Goal: Transaction & Acquisition: Purchase product/service

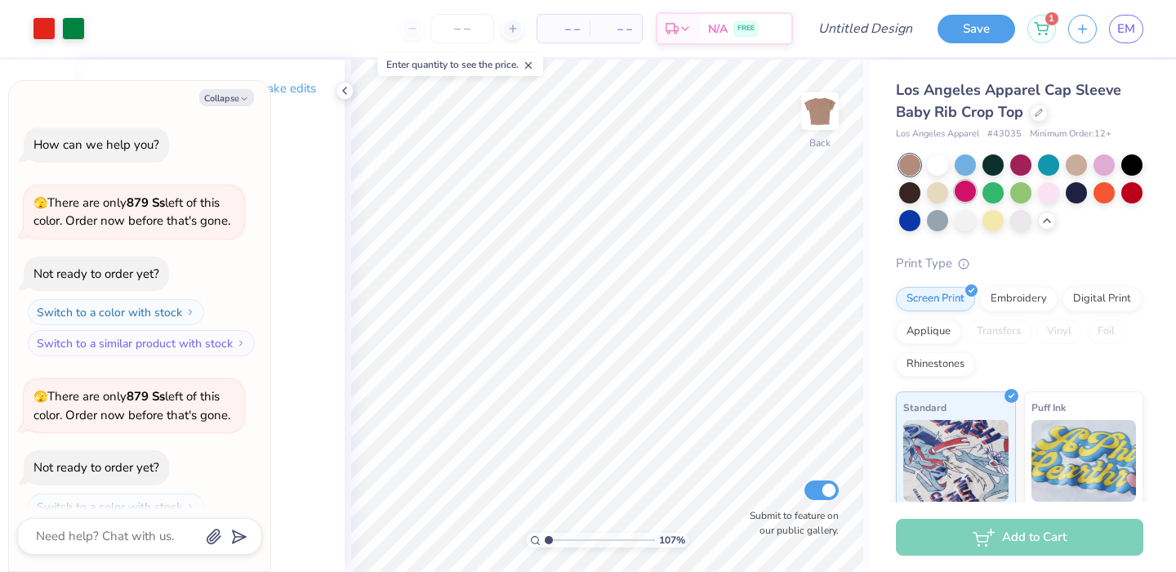
scroll to position [740, 0]
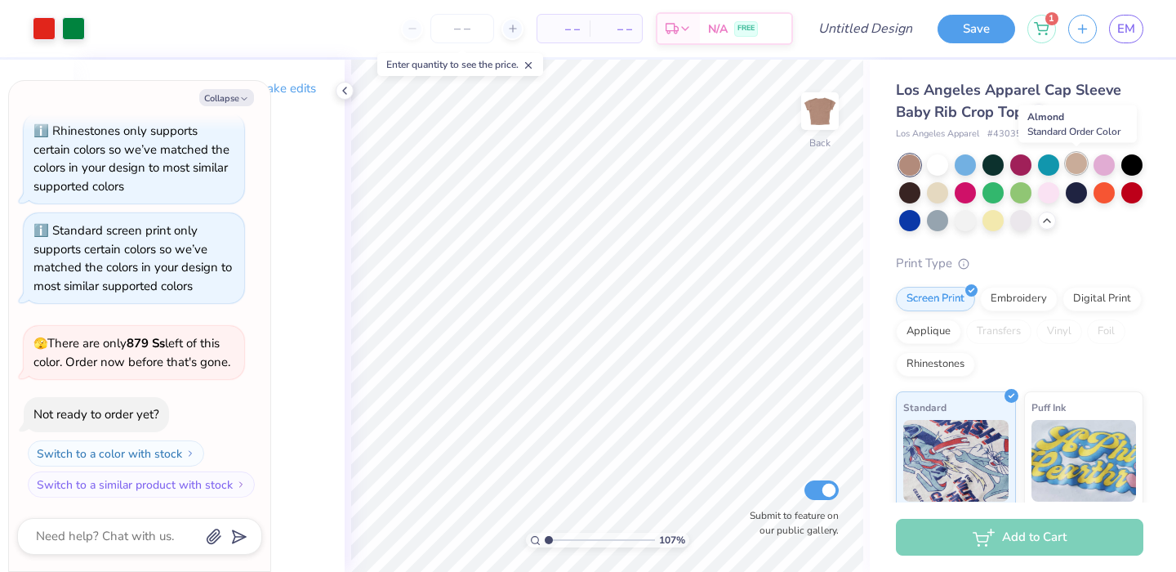
click at [1082, 171] on div at bounding box center [1076, 163] width 21 height 21
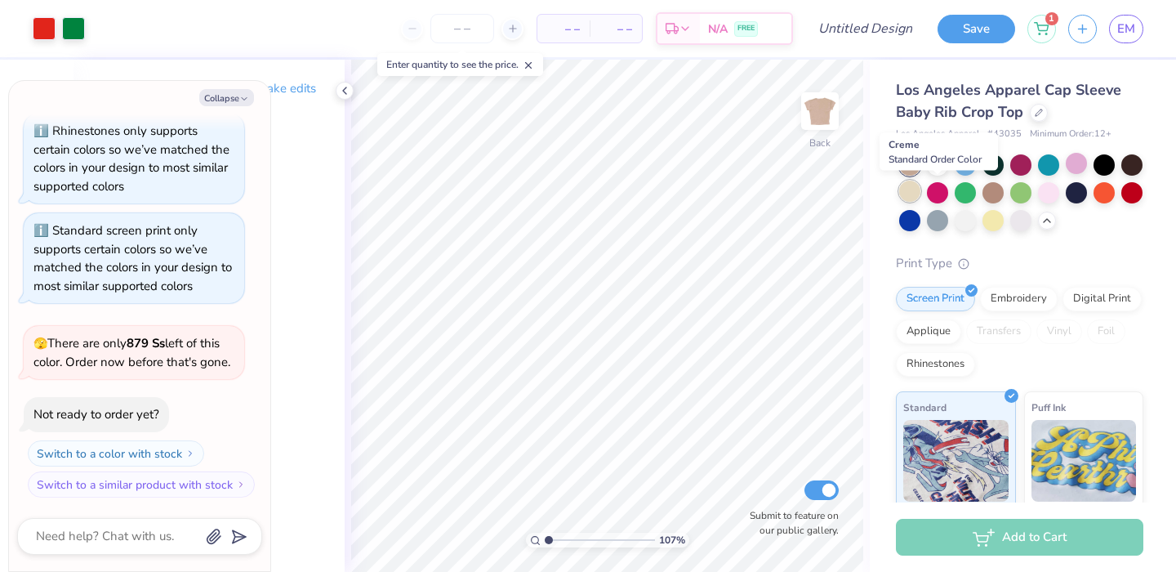
click at [920, 193] on div at bounding box center [909, 190] width 21 height 21
click at [933, 176] on div at bounding box center [1021, 192] width 244 height 77
click at [936, 168] on div at bounding box center [937, 163] width 21 height 21
click at [1019, 114] on span "Los Angeles Apparel Cap Sleeve Baby Rib Crop Top" at bounding box center [1008, 101] width 225 height 42
click at [1035, 114] on div at bounding box center [1039, 111] width 18 height 18
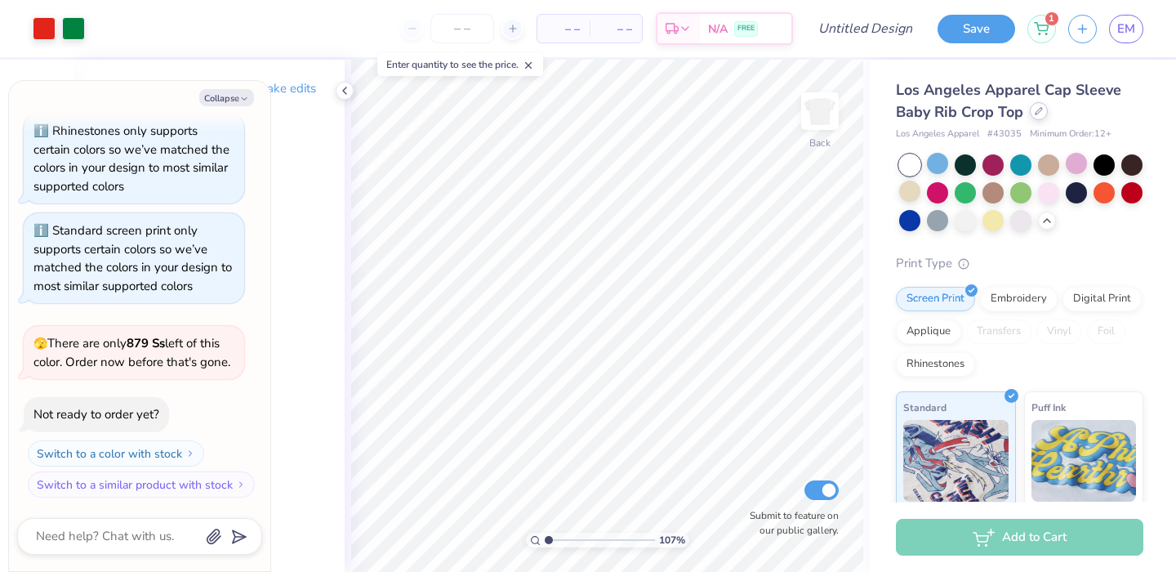
type textarea "x"
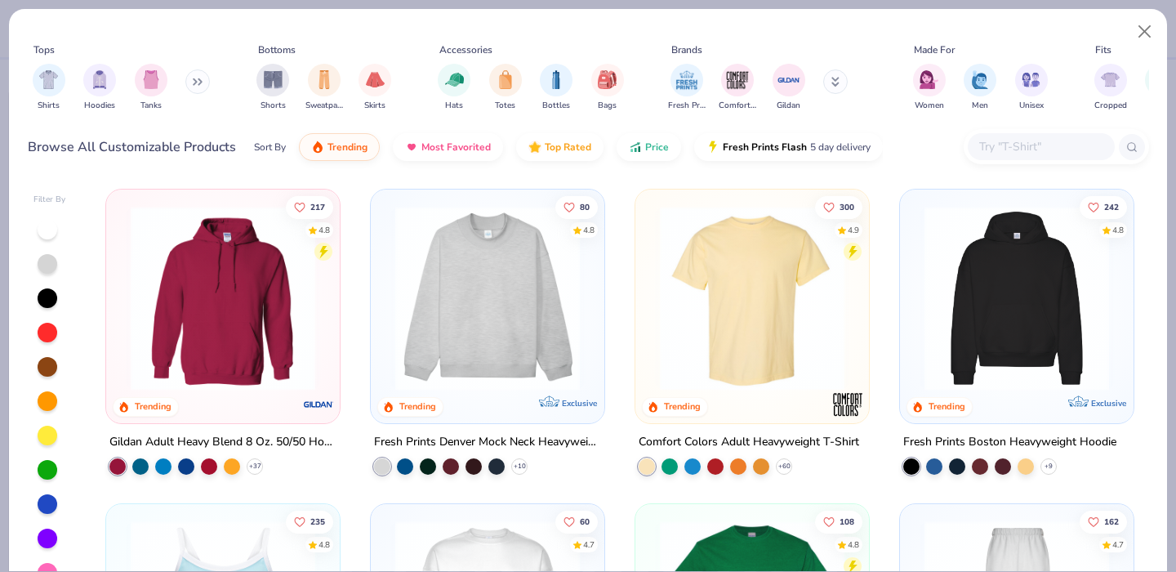
click at [1008, 153] on input "text" at bounding box center [1040, 146] width 126 height 19
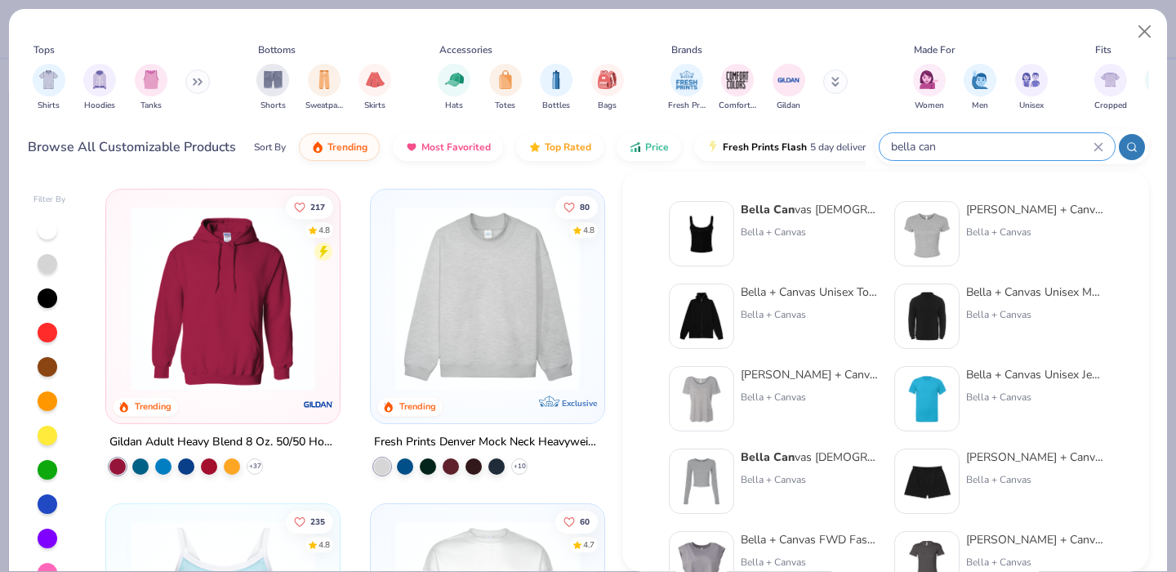
type input "bella can"
click at [937, 228] on img at bounding box center [927, 233] width 51 height 51
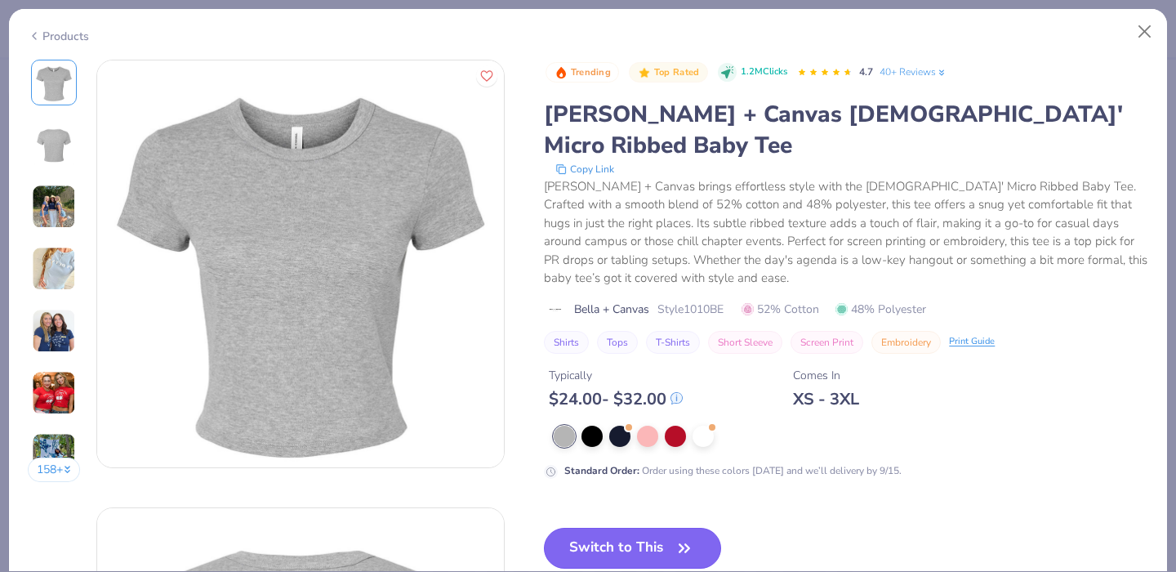
click at [631, 528] on button "Switch to This" at bounding box center [632, 548] width 177 height 41
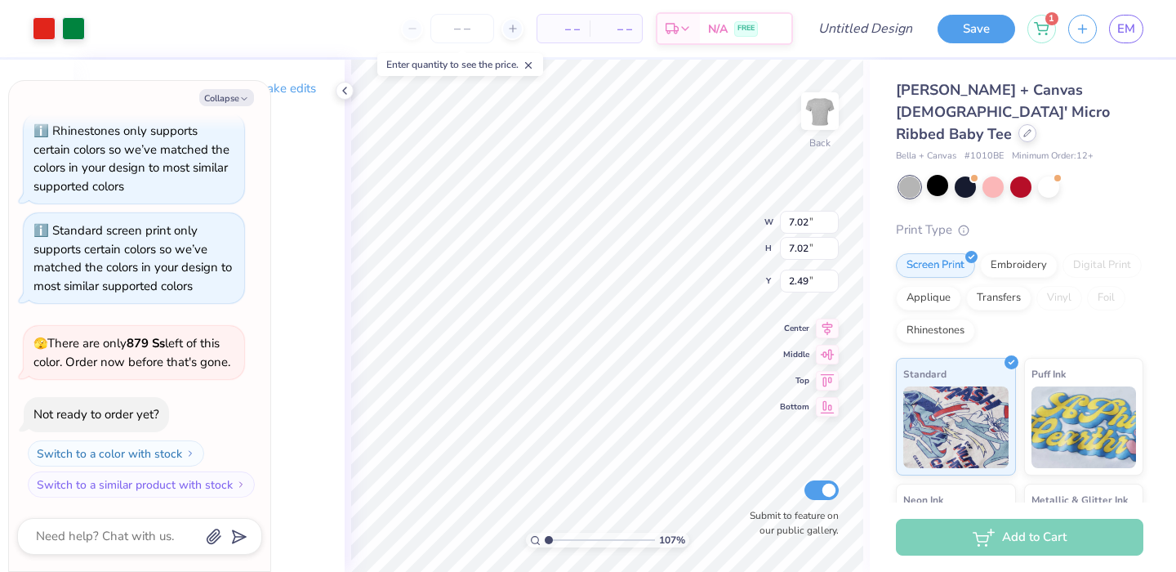
click at [1023, 129] on icon at bounding box center [1027, 133] width 8 height 8
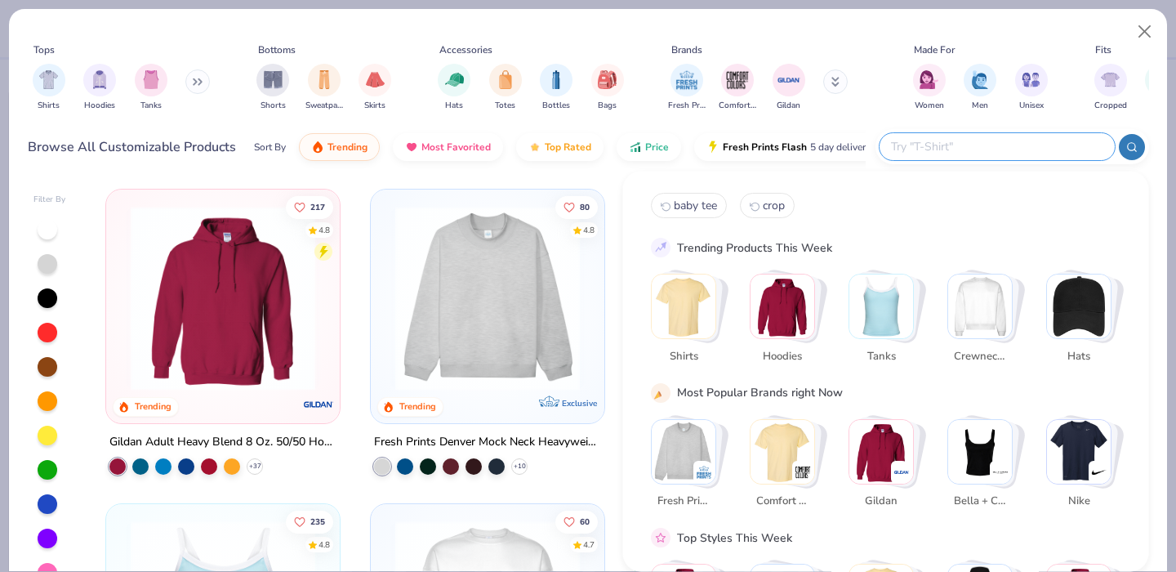
click at [1058, 154] on input "text" at bounding box center [996, 146] width 214 height 19
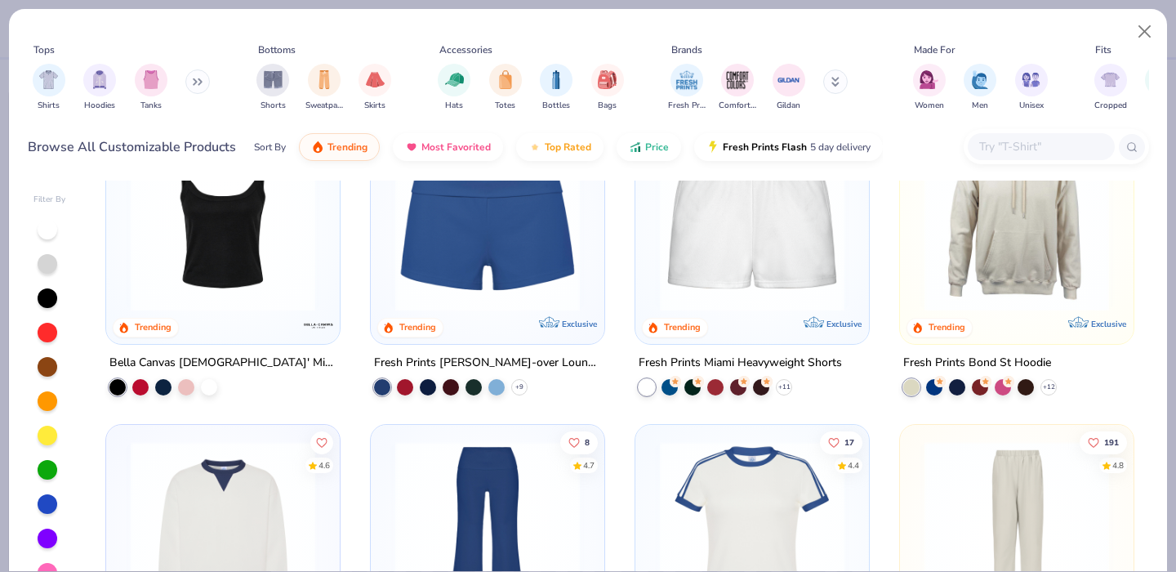
scroll to position [1022, 0]
click at [132, 381] on div at bounding box center [140, 384] width 16 height 16
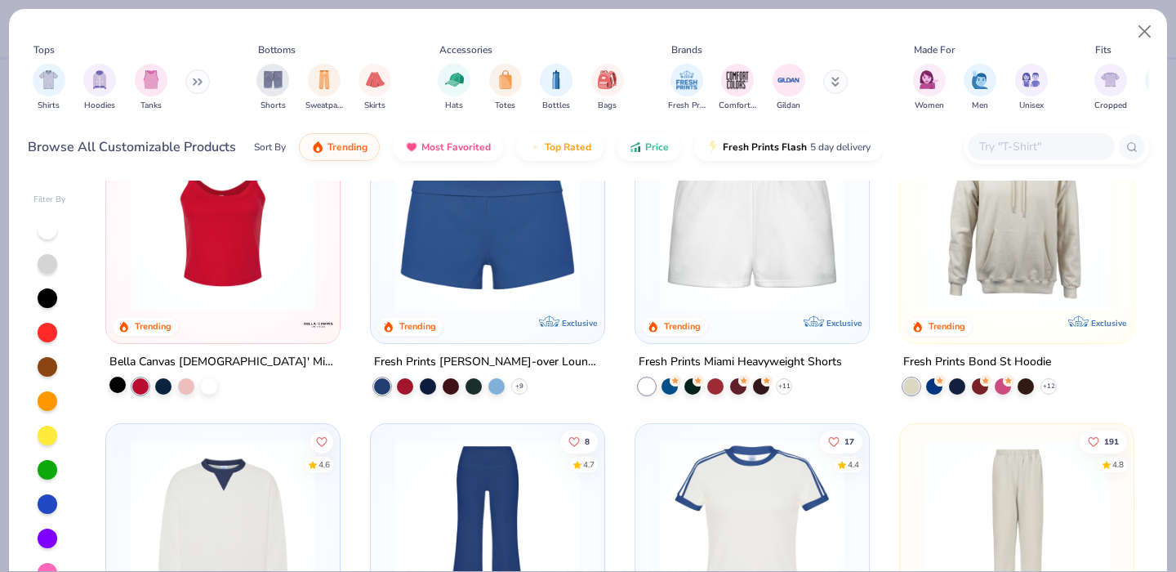
click at [118, 381] on div at bounding box center [117, 384] width 16 height 16
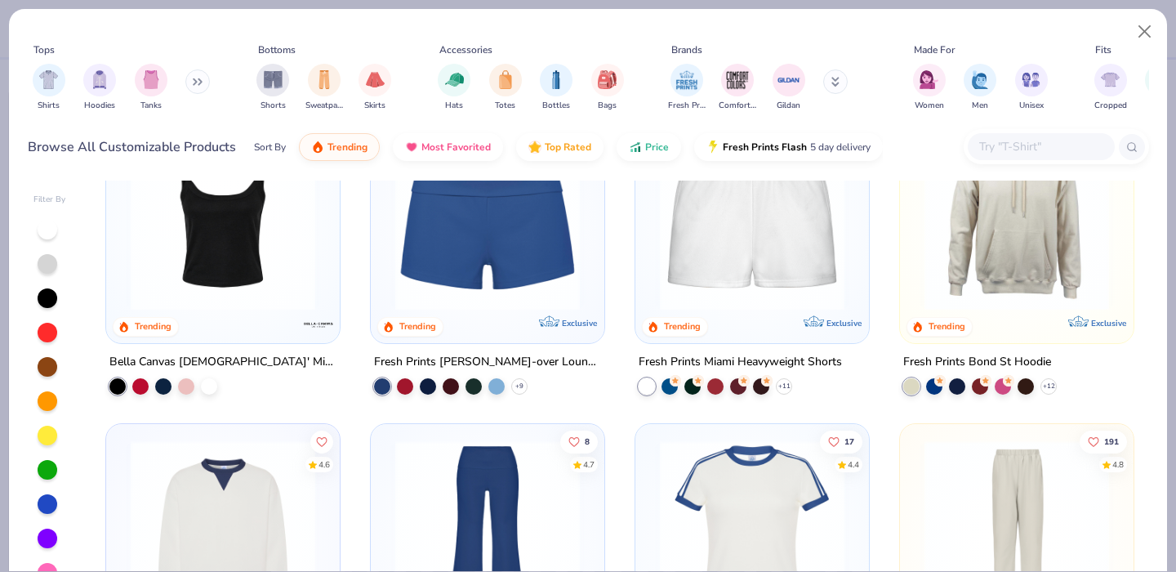
scroll to position [0, 0]
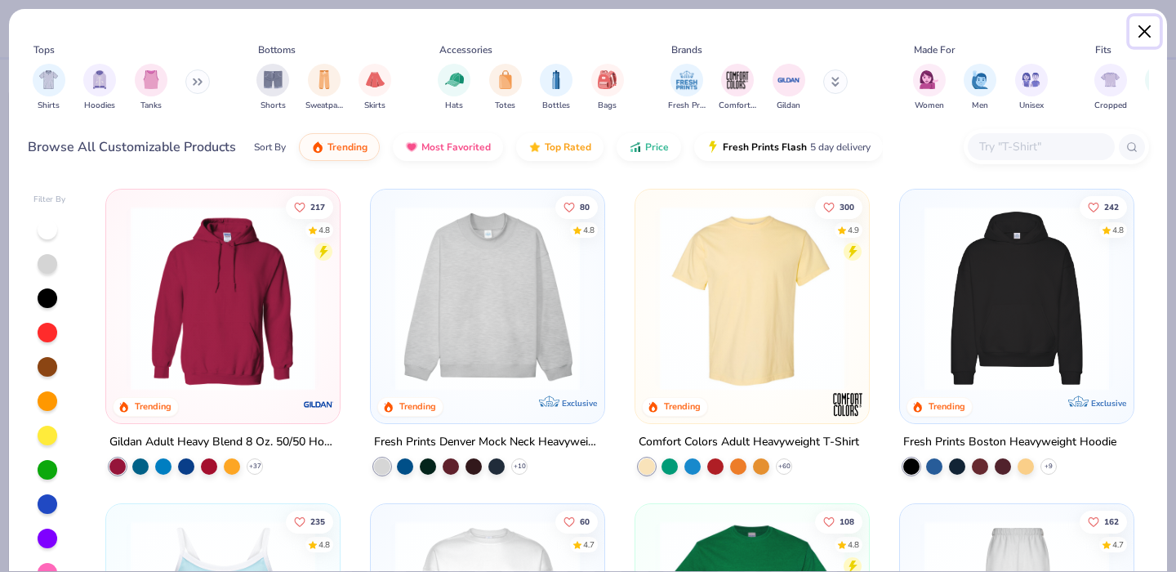
click at [1155, 33] on button "Close" at bounding box center [1144, 31] width 31 height 31
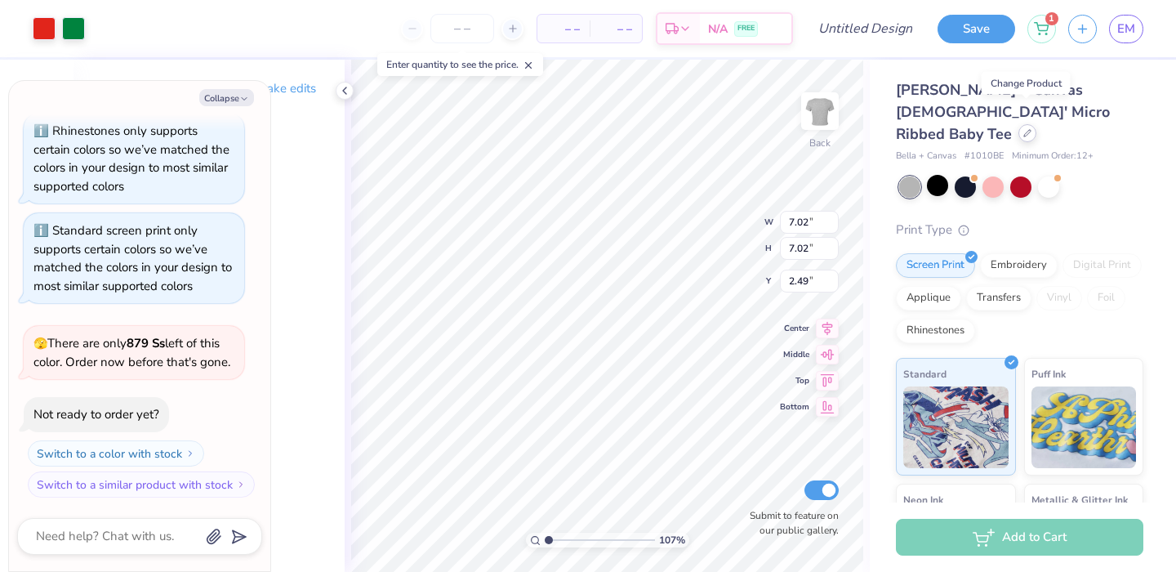
click at [1028, 129] on icon at bounding box center [1027, 133] width 8 height 8
type textarea "x"
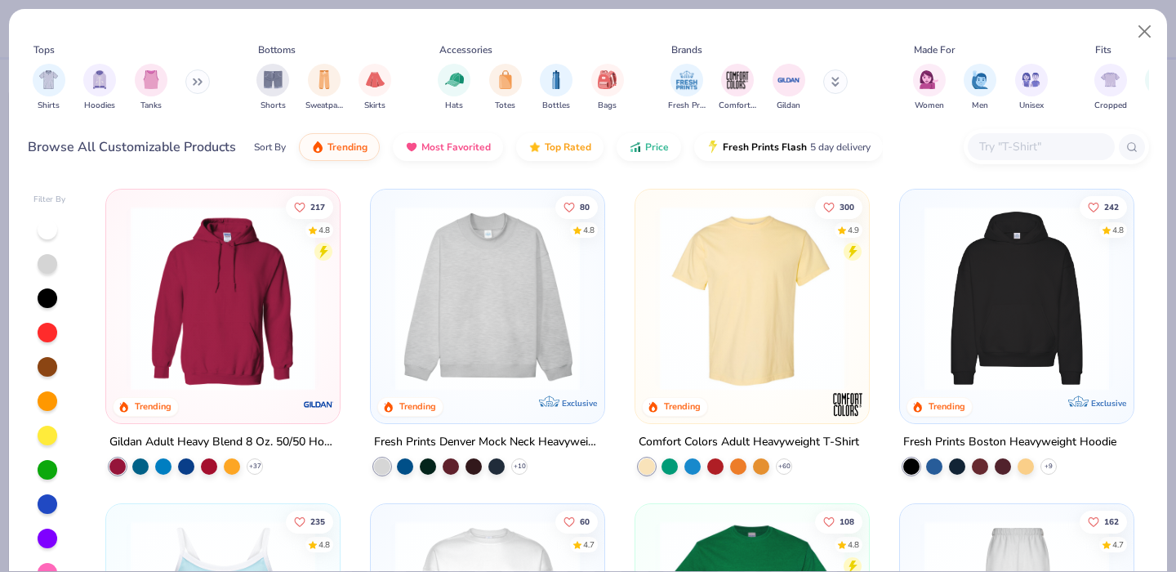
click at [1058, 146] on input "text" at bounding box center [1040, 146] width 126 height 19
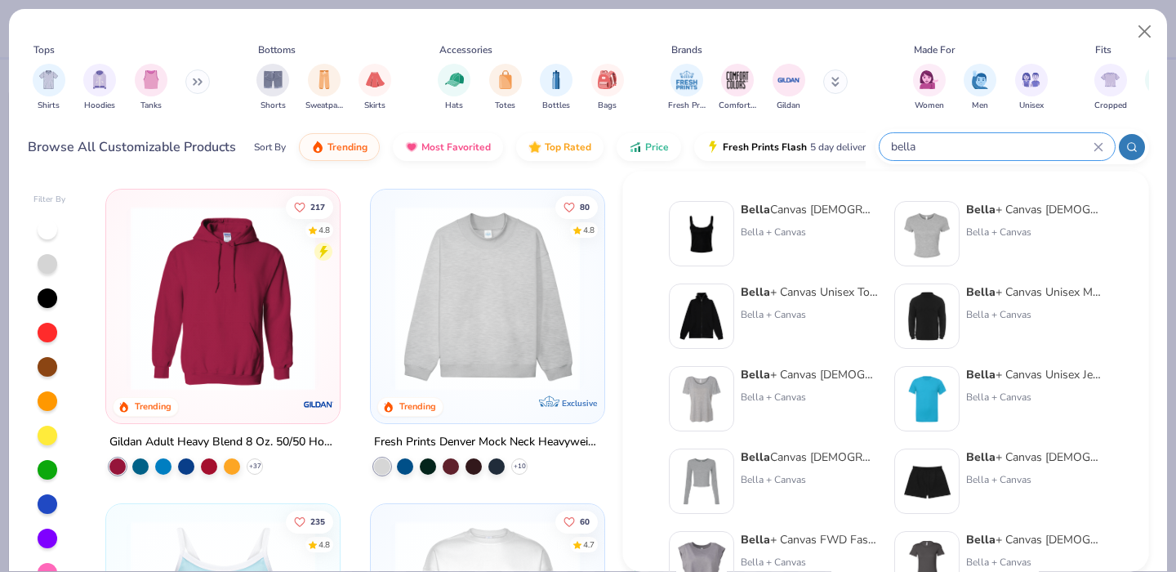
type input "bella"
click at [703, 232] on img at bounding box center [701, 233] width 51 height 51
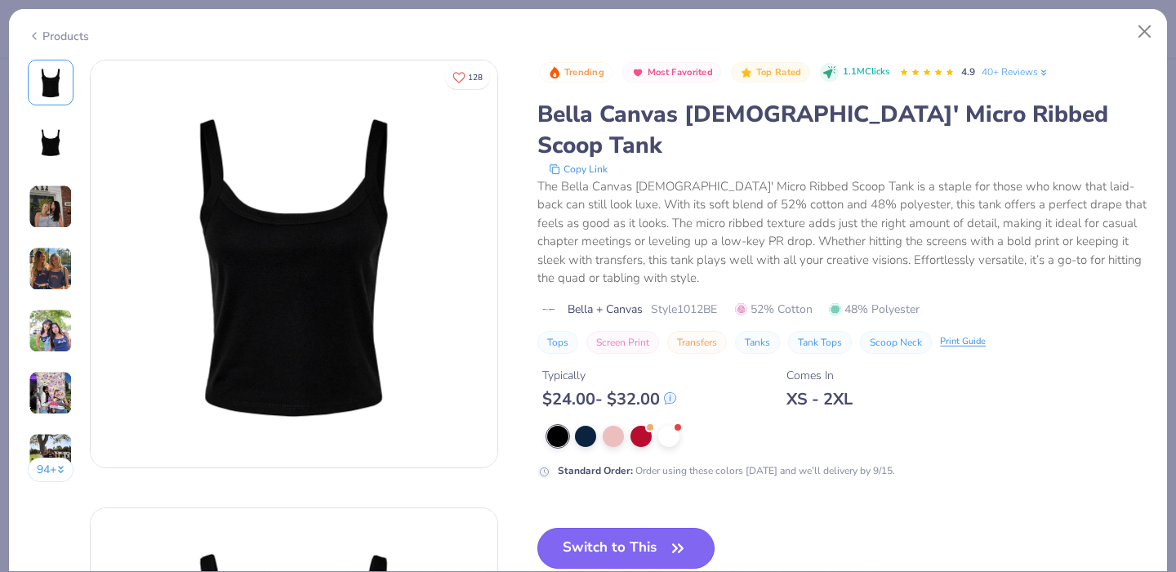
click at [621, 528] on button "Switch to This" at bounding box center [625, 548] width 177 height 41
click at [608, 528] on button "Switch to This" at bounding box center [625, 548] width 177 height 41
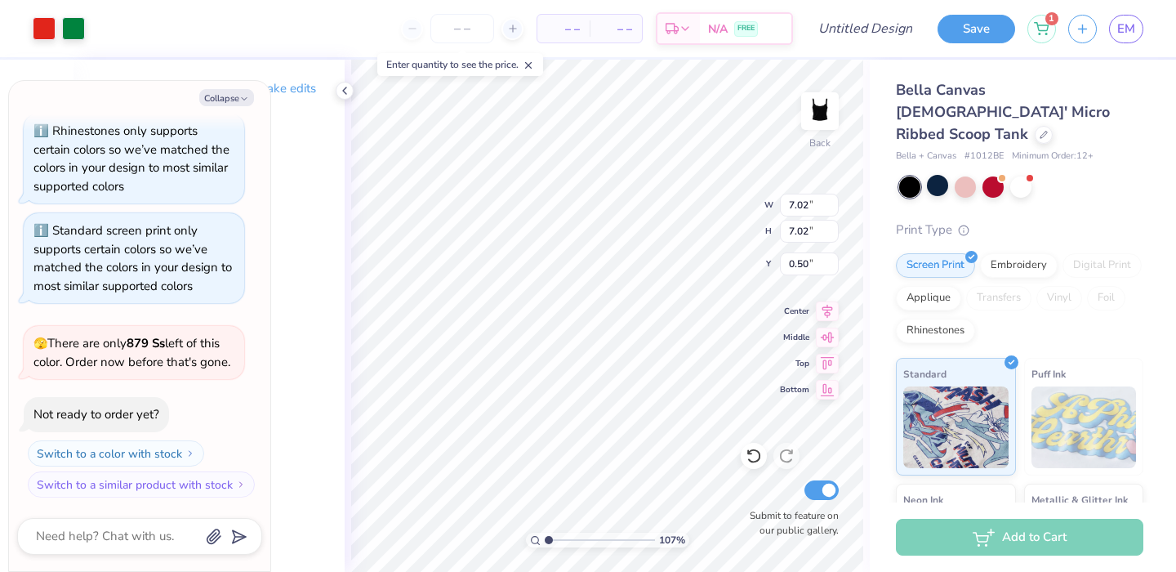
type textarea "x"
type input "5.65"
type textarea "x"
type input "1.24"
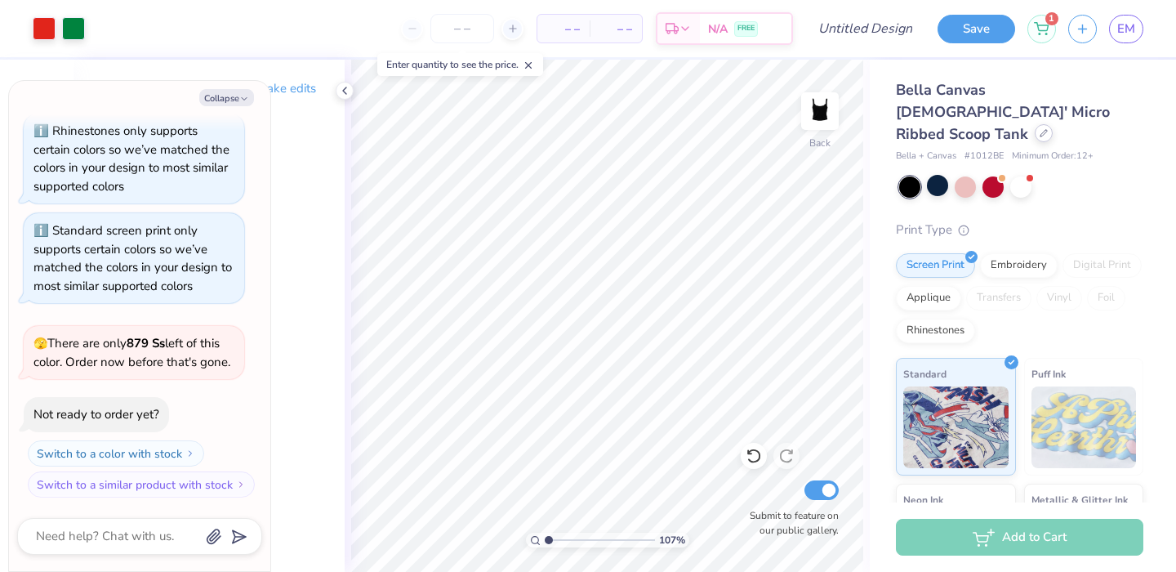
click at [1040, 129] on icon at bounding box center [1044, 133] width 8 height 8
type textarea "x"
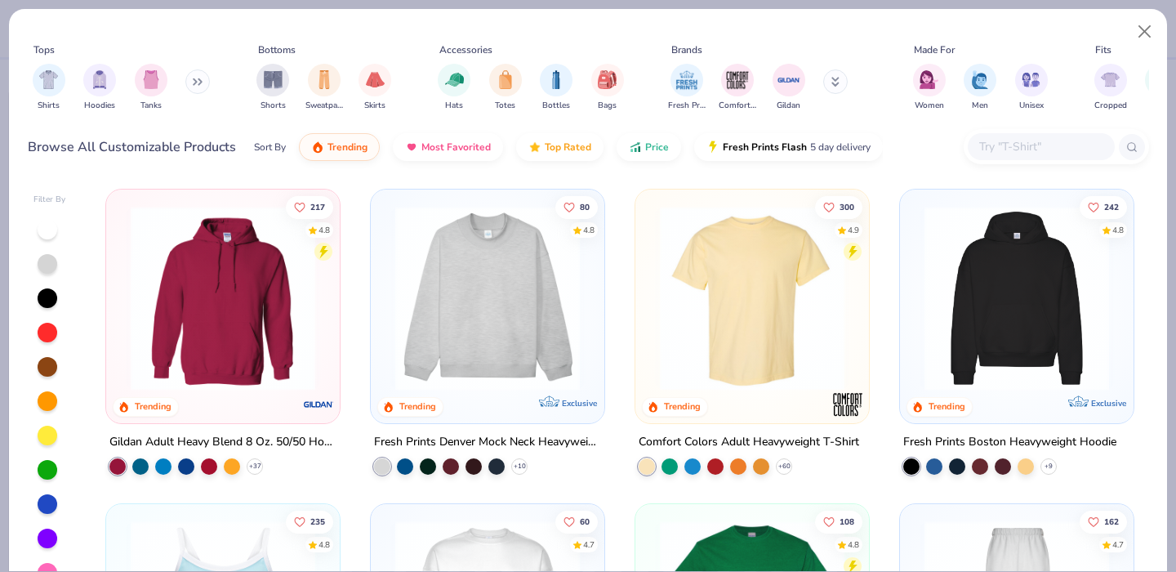
click at [1034, 152] on input "text" at bounding box center [1040, 146] width 126 height 19
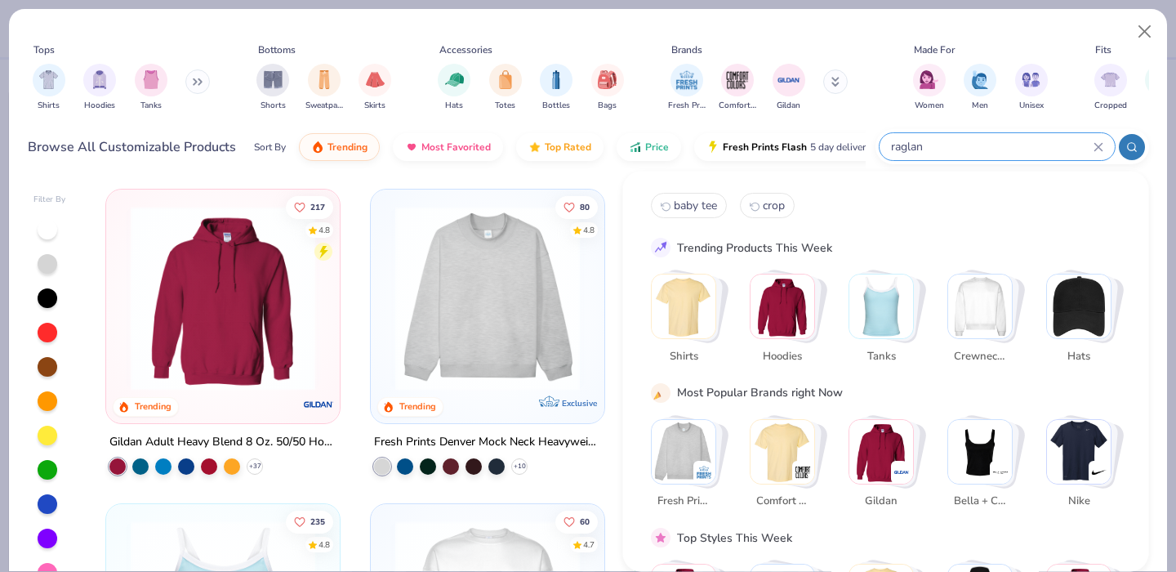
type input "raglan"
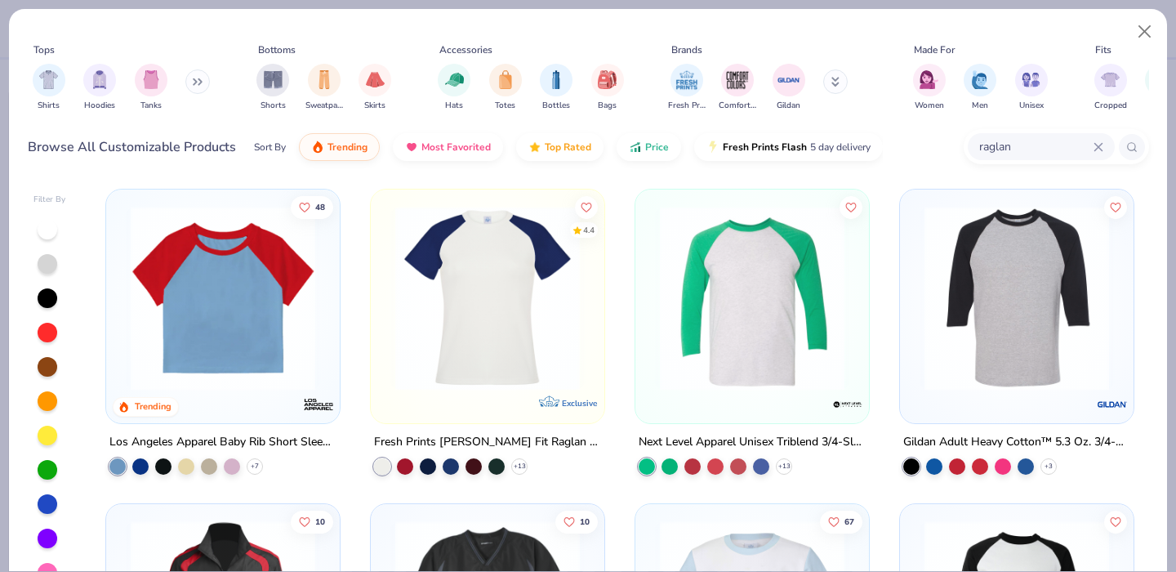
click at [268, 284] on img at bounding box center [222, 298] width 201 height 185
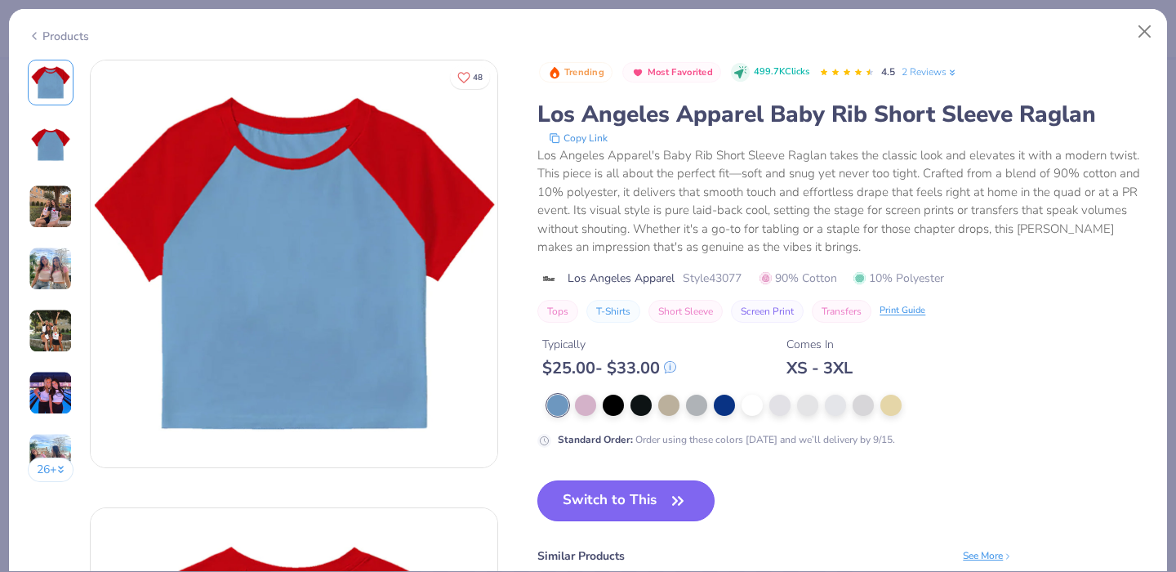
click at [581, 488] on button "Switch to This" at bounding box center [625, 500] width 177 height 41
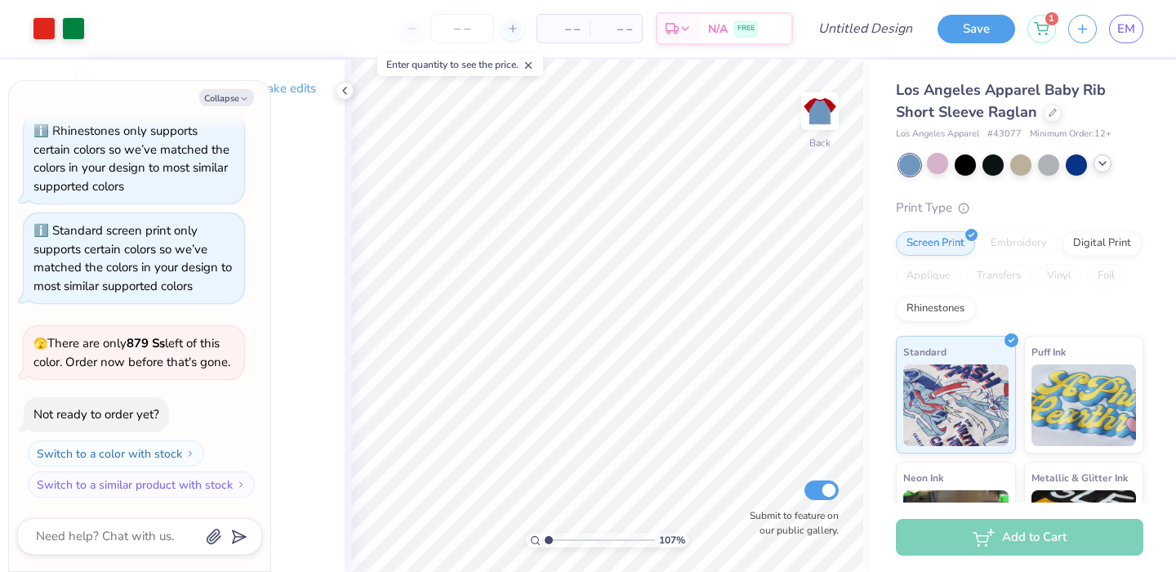
click at [1107, 167] on icon at bounding box center [1102, 163] width 13 height 13
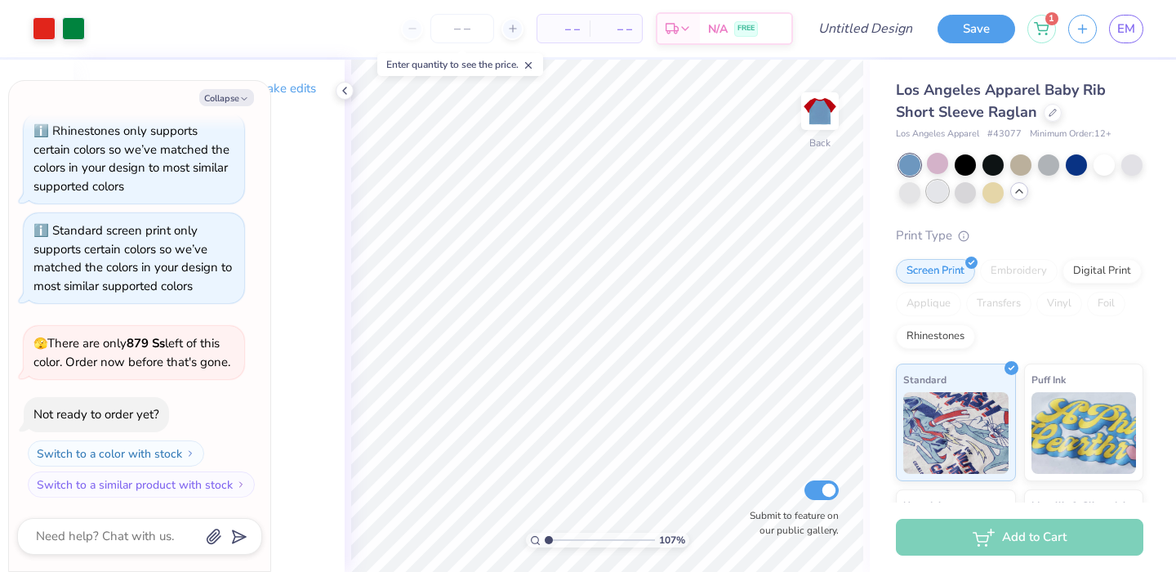
click at [948, 192] on div at bounding box center [937, 190] width 21 height 21
click at [920, 195] on div at bounding box center [909, 190] width 21 height 21
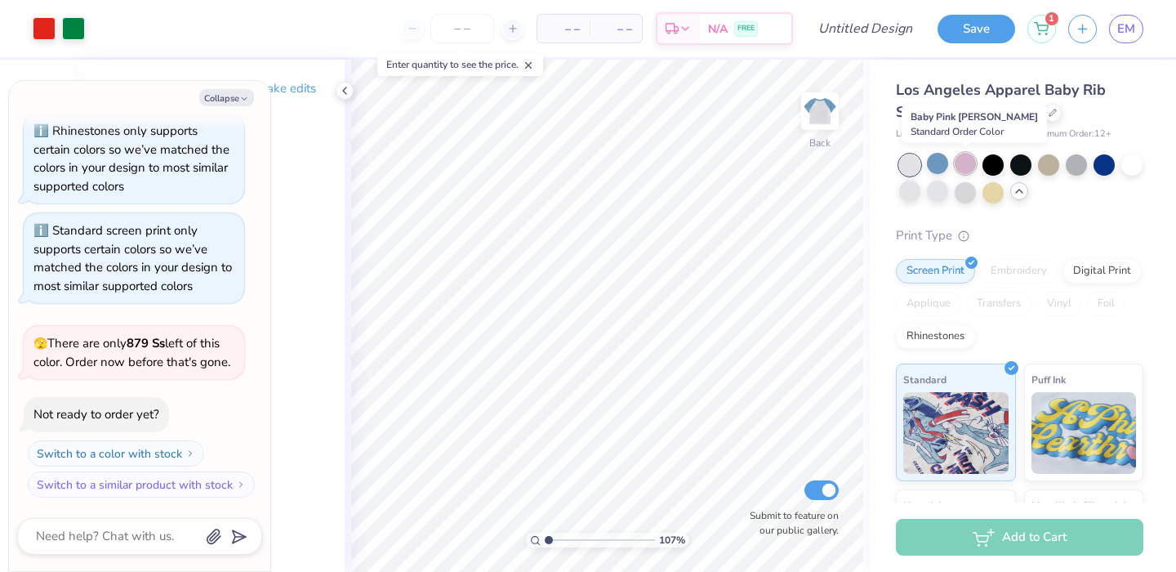
click at [964, 163] on div at bounding box center [965, 163] width 21 height 21
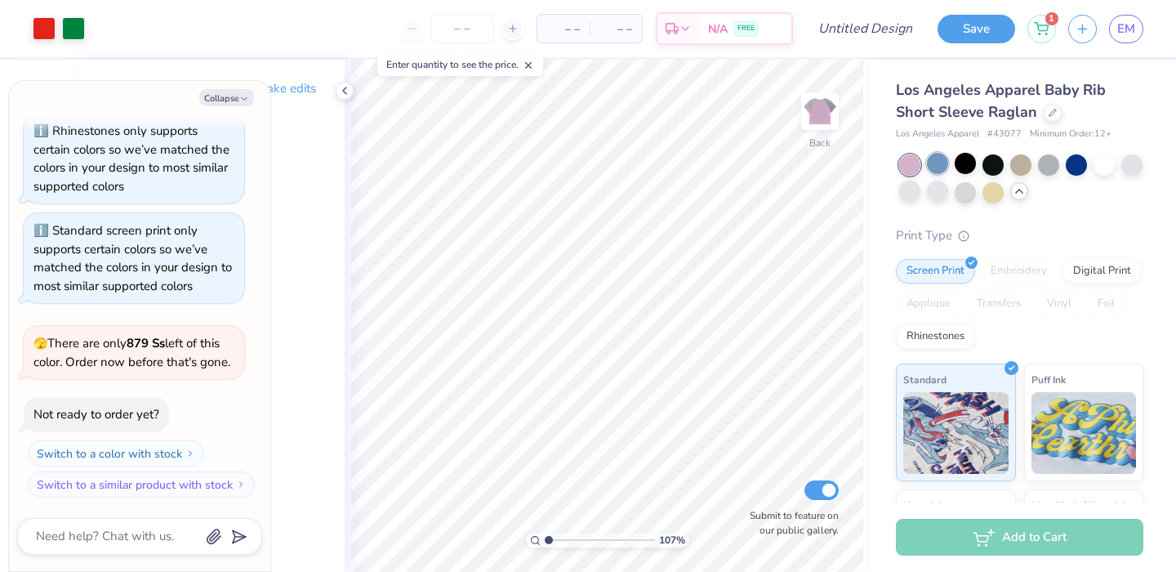
click at [944, 171] on div at bounding box center [937, 163] width 21 height 21
click at [1121, 174] on div at bounding box center [1131, 163] width 21 height 21
click at [1017, 165] on div at bounding box center [1020, 163] width 21 height 21
click at [948, 194] on div at bounding box center [937, 190] width 21 height 21
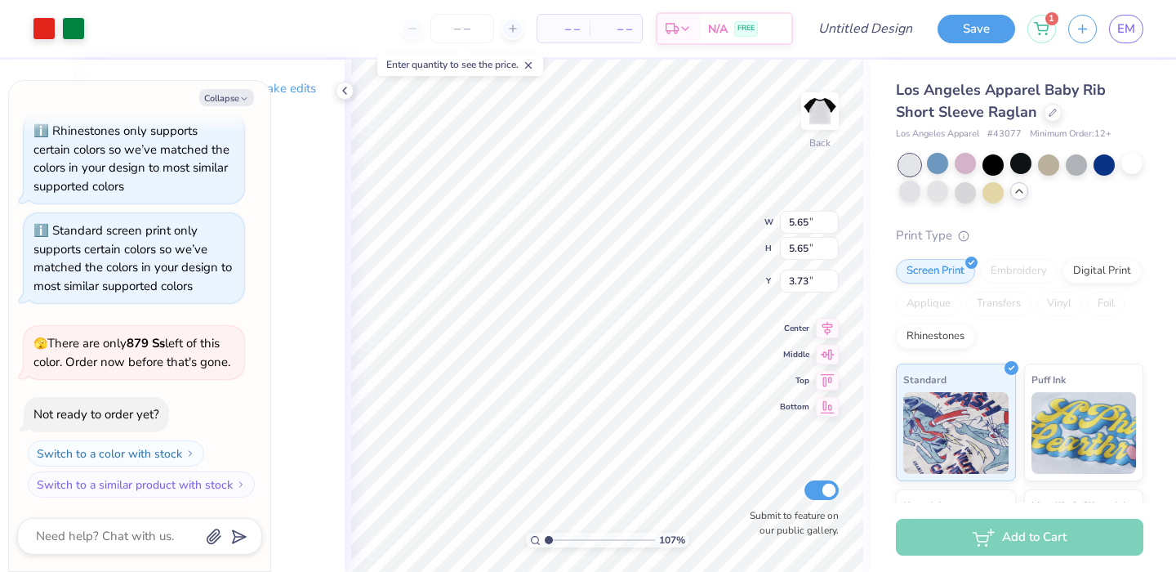
type textarea "x"
type input "1.93"
click at [226, 101] on button "Collapse" at bounding box center [226, 97] width 55 height 17
type textarea "x"
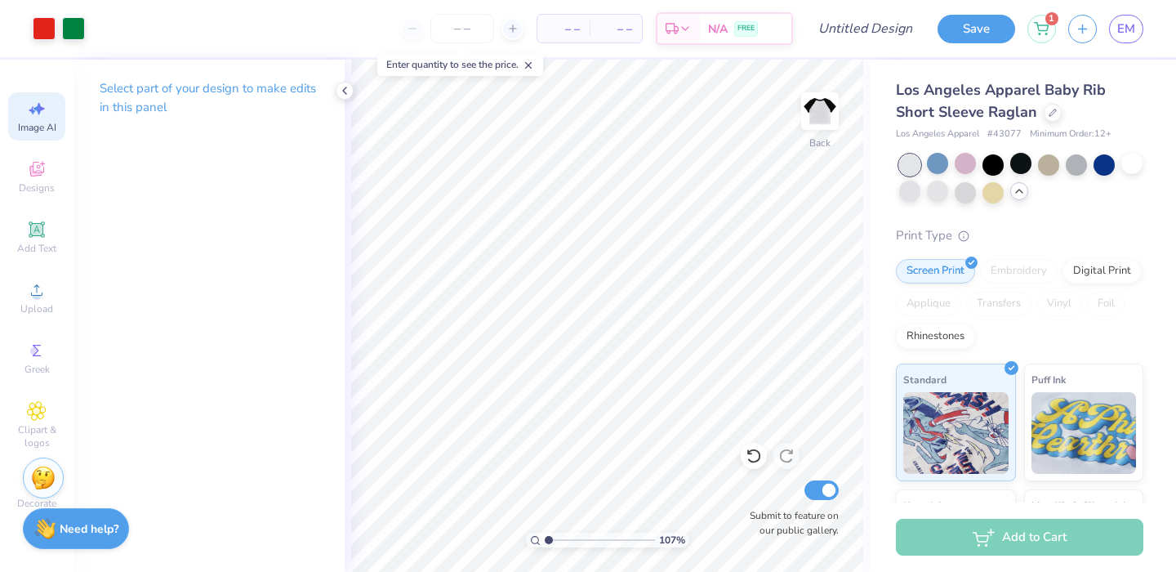
click at [38, 95] on div "Image AI" at bounding box center [36, 116] width 57 height 48
select select "4"
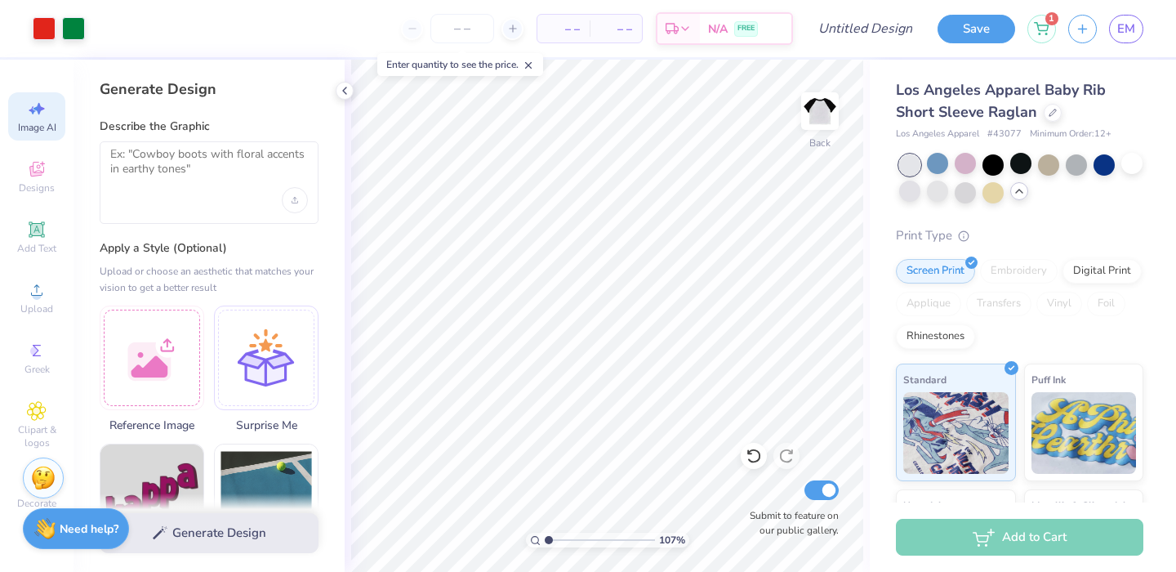
click at [34, 100] on icon at bounding box center [37, 109] width 20 height 20
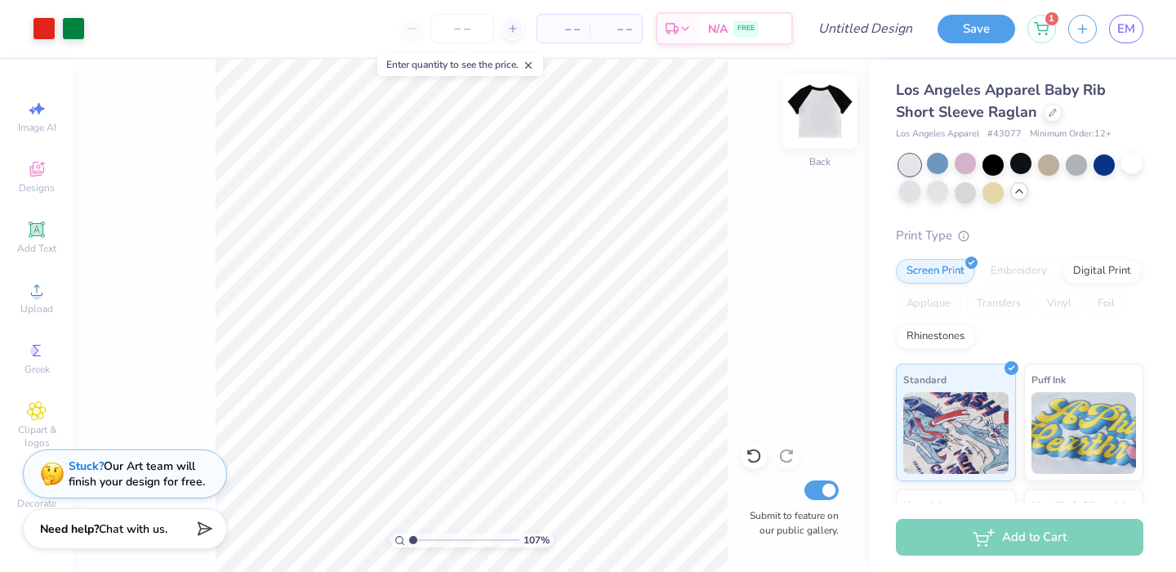
click at [828, 125] on img at bounding box center [819, 110] width 65 height 65
click at [828, 125] on img at bounding box center [820, 111] width 33 height 33
click at [822, 122] on img at bounding box center [819, 110] width 65 height 65
click at [505, 27] on div at bounding box center [512, 29] width 22 height 22
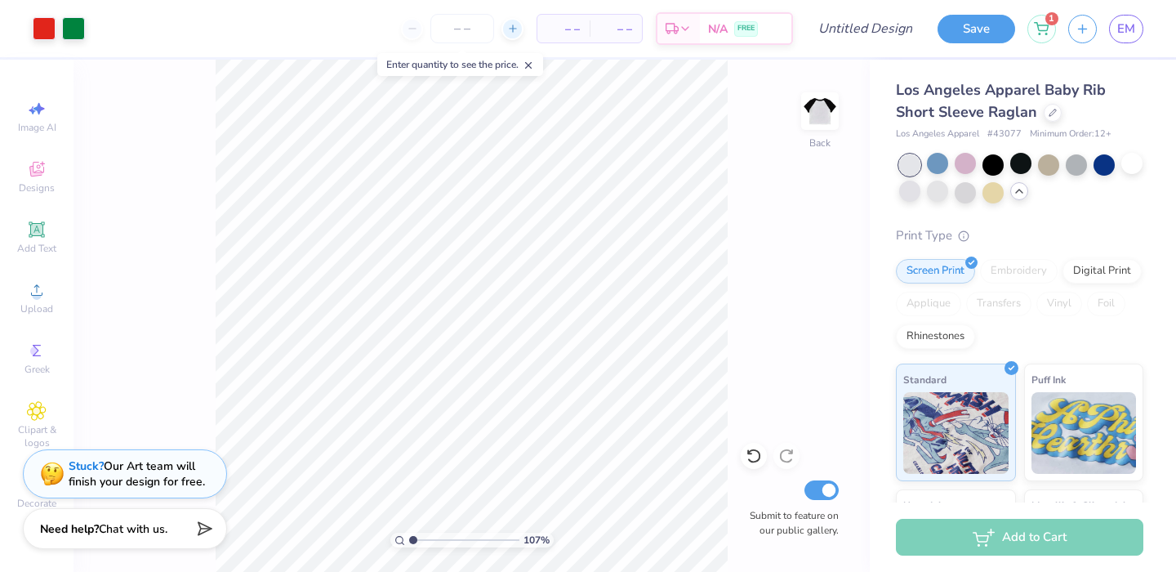
type input "12"
